Goal: Contribute content

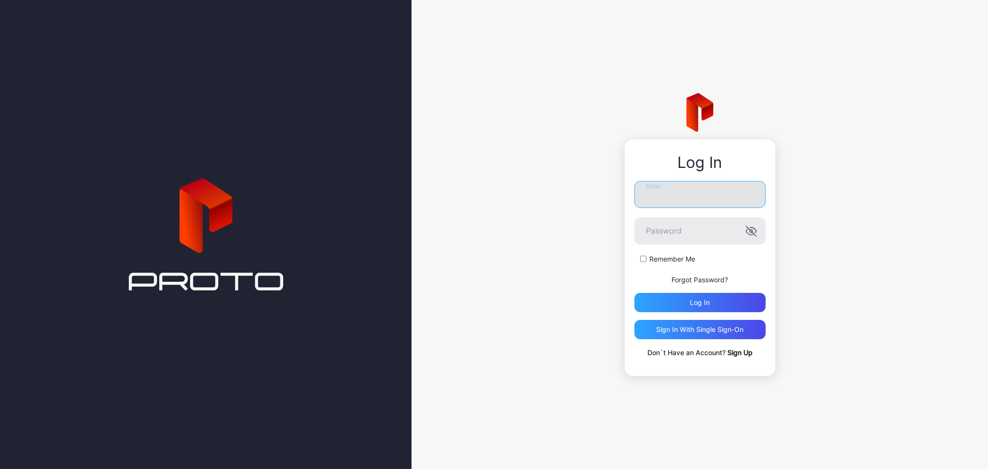
click at [696, 205] on input "Email" at bounding box center [700, 194] width 131 height 27
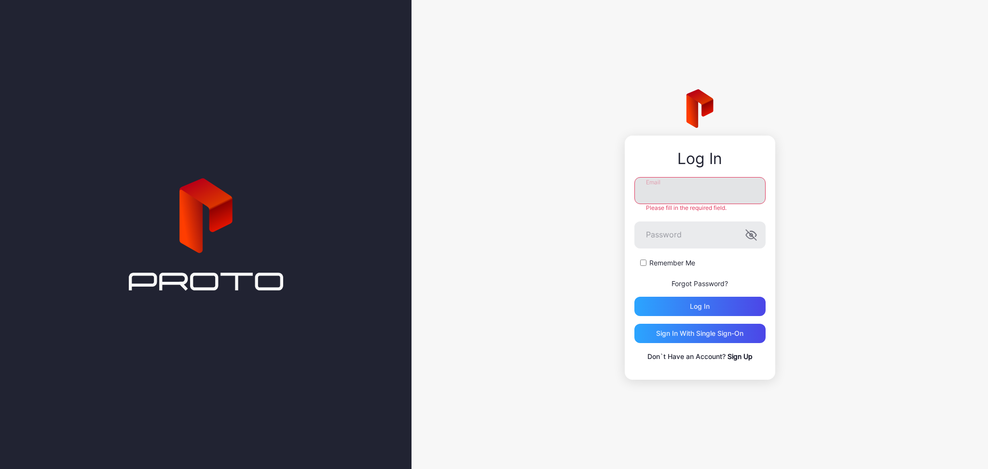
type input "**********"
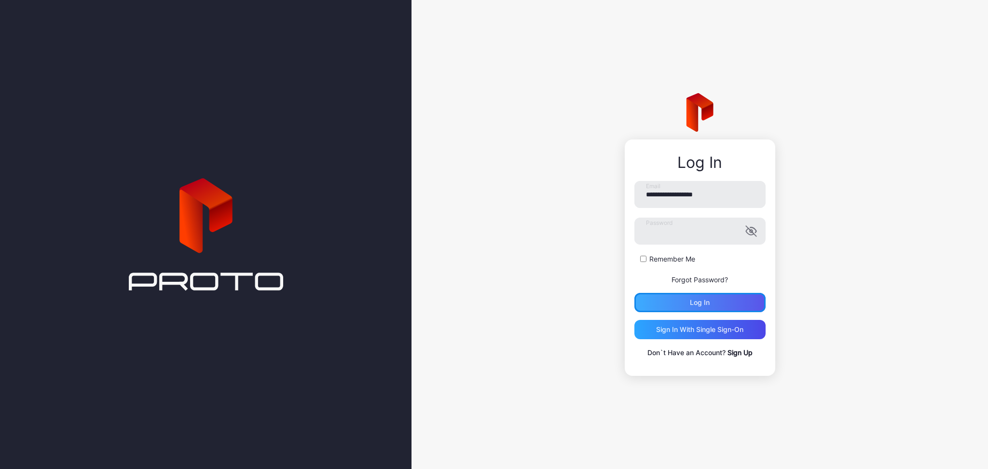
click at [688, 307] on div "Log in" at bounding box center [700, 302] width 131 height 19
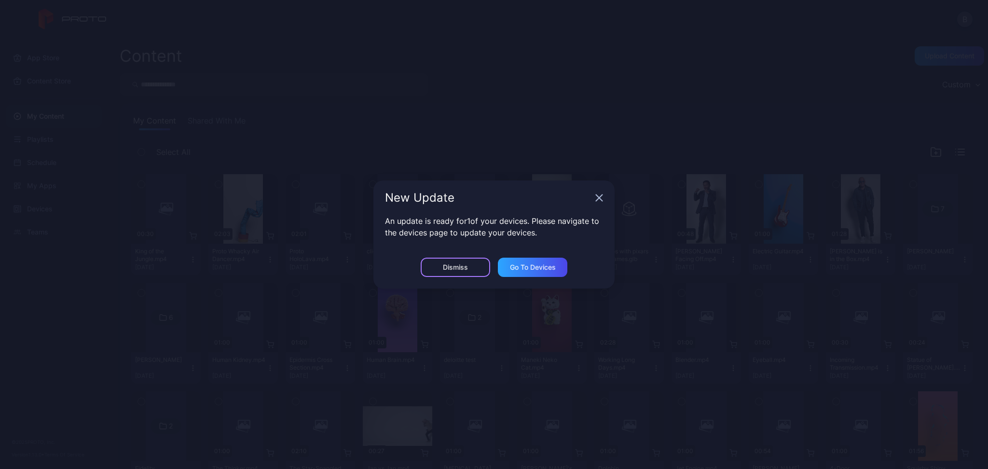
click at [458, 264] on div "Dismiss" at bounding box center [455, 268] width 25 height 8
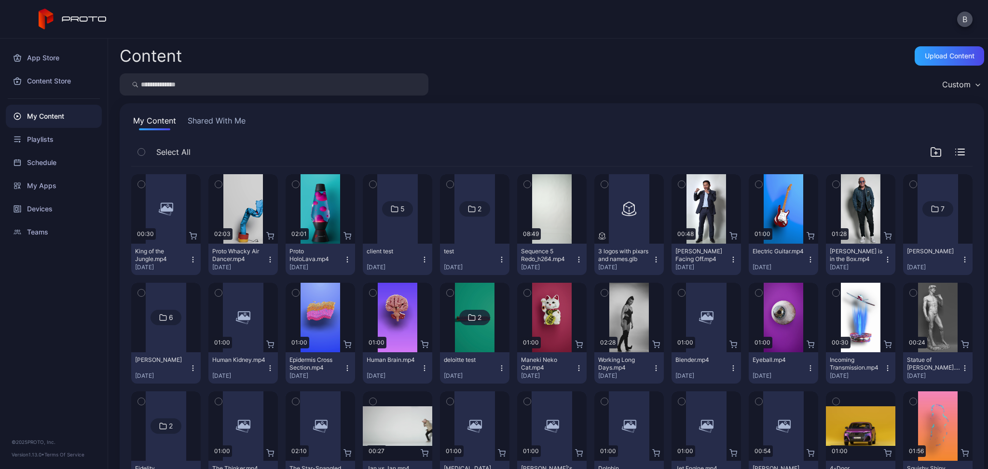
click at [42, 115] on div "My Content" at bounding box center [54, 116] width 96 height 23
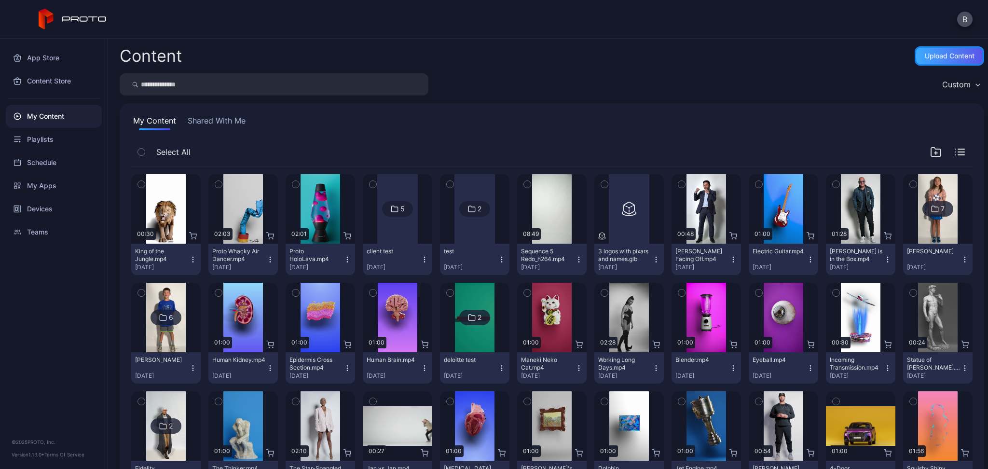
click at [925, 57] on div "Upload Content" at bounding box center [950, 56] width 50 height 8
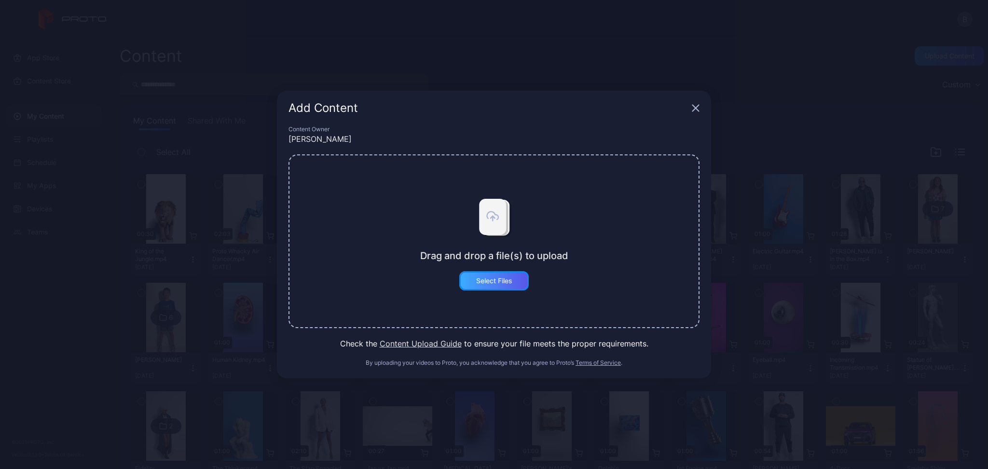
click at [484, 274] on div "Select Files" at bounding box center [494, 280] width 70 height 19
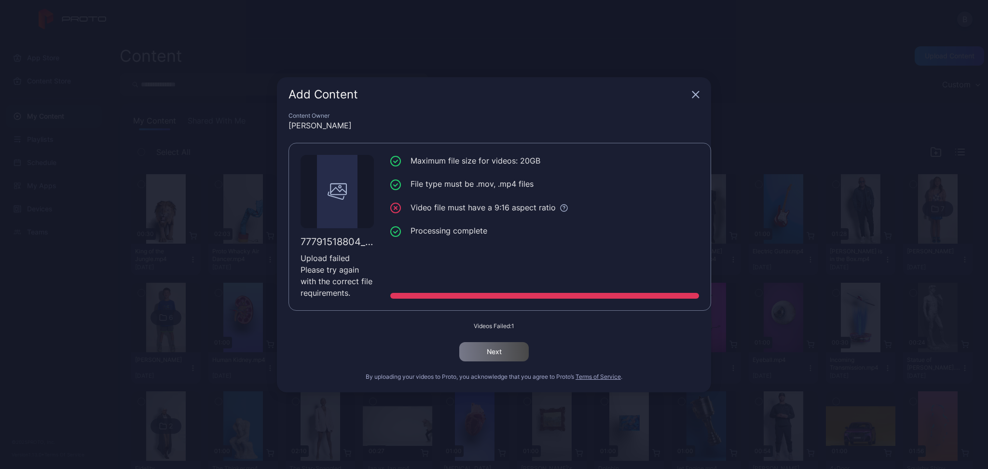
click at [696, 97] on icon "button" at bounding box center [696, 95] width 8 height 8
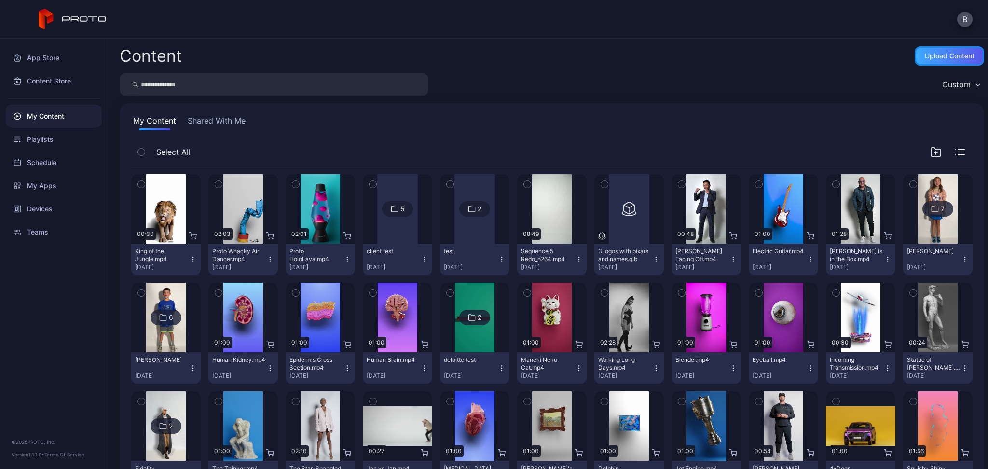
click at [925, 56] on div "Upload Content" at bounding box center [950, 56] width 50 height 8
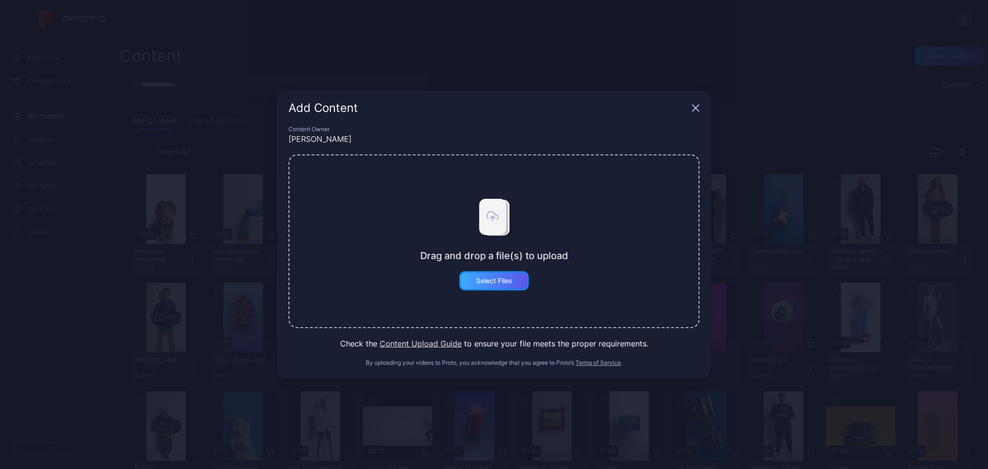
click at [492, 275] on div "Select Files" at bounding box center [494, 280] width 70 height 19
